Goal: Task Accomplishment & Management: Use online tool/utility

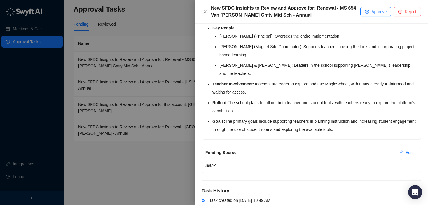
scroll to position [197, 0]
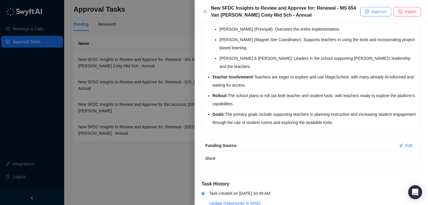
click at [373, 12] on span "Approve" at bounding box center [378, 11] width 15 height 6
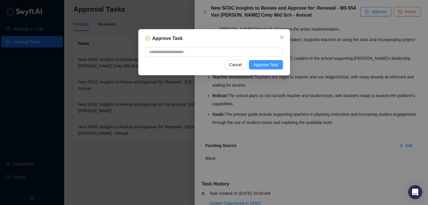
click at [271, 65] on span "Approve Task" at bounding box center [266, 65] width 25 height 6
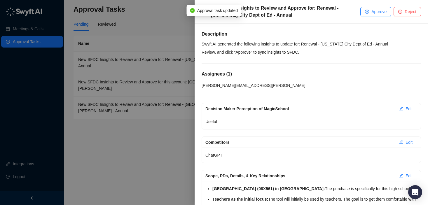
click at [139, 130] on div at bounding box center [214, 102] width 428 height 205
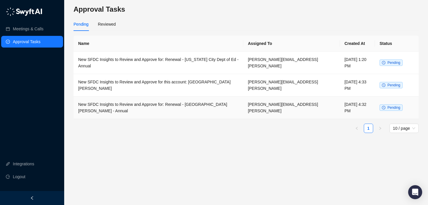
click at [342, 100] on td "[DATE] 4:32 PM" at bounding box center [357, 108] width 35 height 22
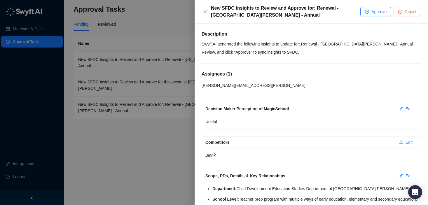
click at [401, 14] on button "Reject" at bounding box center [407, 11] width 27 height 9
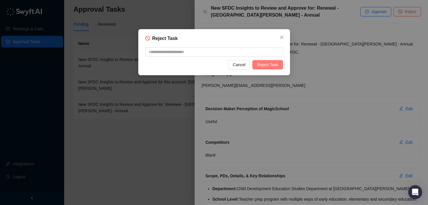
click at [276, 65] on span "Reject Task" at bounding box center [267, 65] width 21 height 6
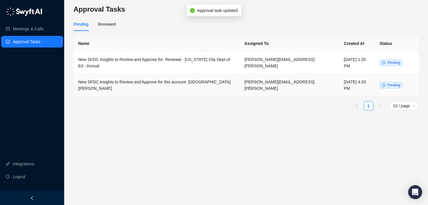
click at [214, 85] on td "New SFDC Insights to Review and Approve for this account: [GEOGRAPHIC_DATA][PER…" at bounding box center [157, 85] width 166 height 22
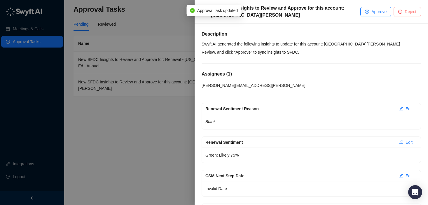
click at [417, 12] on button "Reject" at bounding box center [407, 11] width 27 height 9
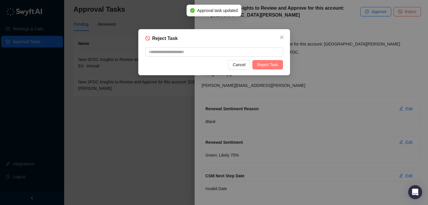
click at [264, 67] on span "Reject Task" at bounding box center [267, 65] width 21 height 6
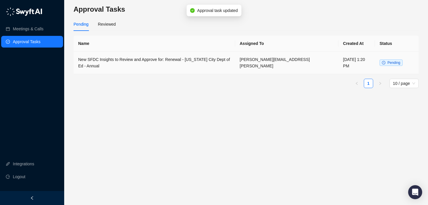
click at [183, 66] on td "New SFDC Insights to Review and Approve for: Renewal - [US_STATE] City Dept of …" at bounding box center [155, 63] width 162 height 22
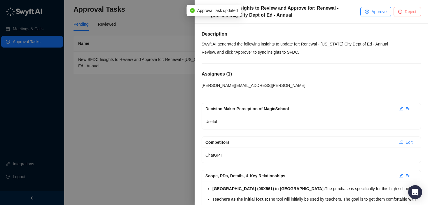
click at [406, 12] on span "Reject" at bounding box center [411, 11] width 12 height 6
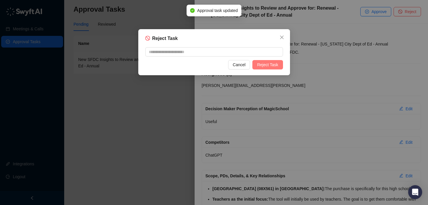
click at [266, 67] on span "Reject Task" at bounding box center [267, 65] width 21 height 6
